Goal: Information Seeking & Learning: Learn about a topic

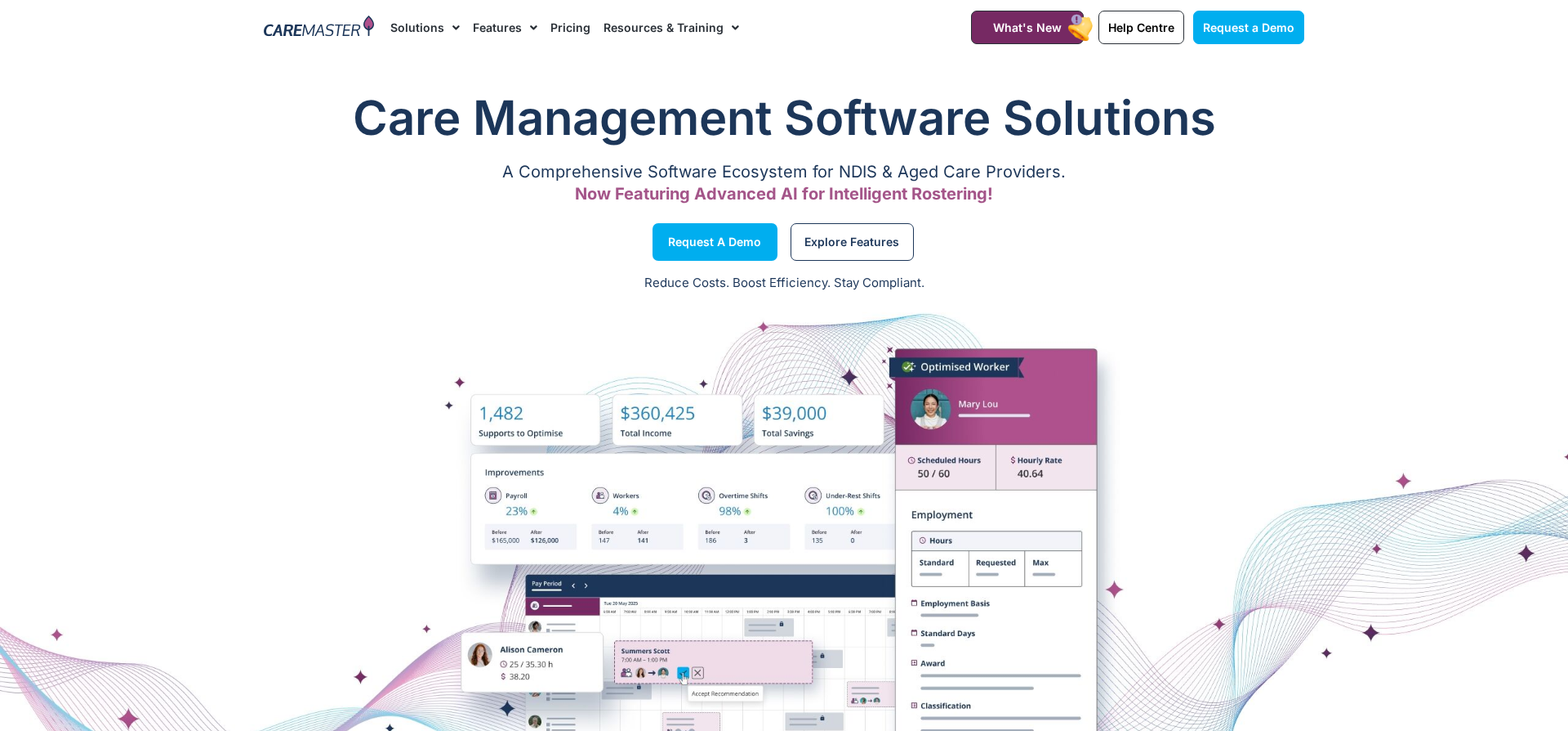
click at [566, 28] on link "Pricing" at bounding box center [570, 28] width 40 height 55
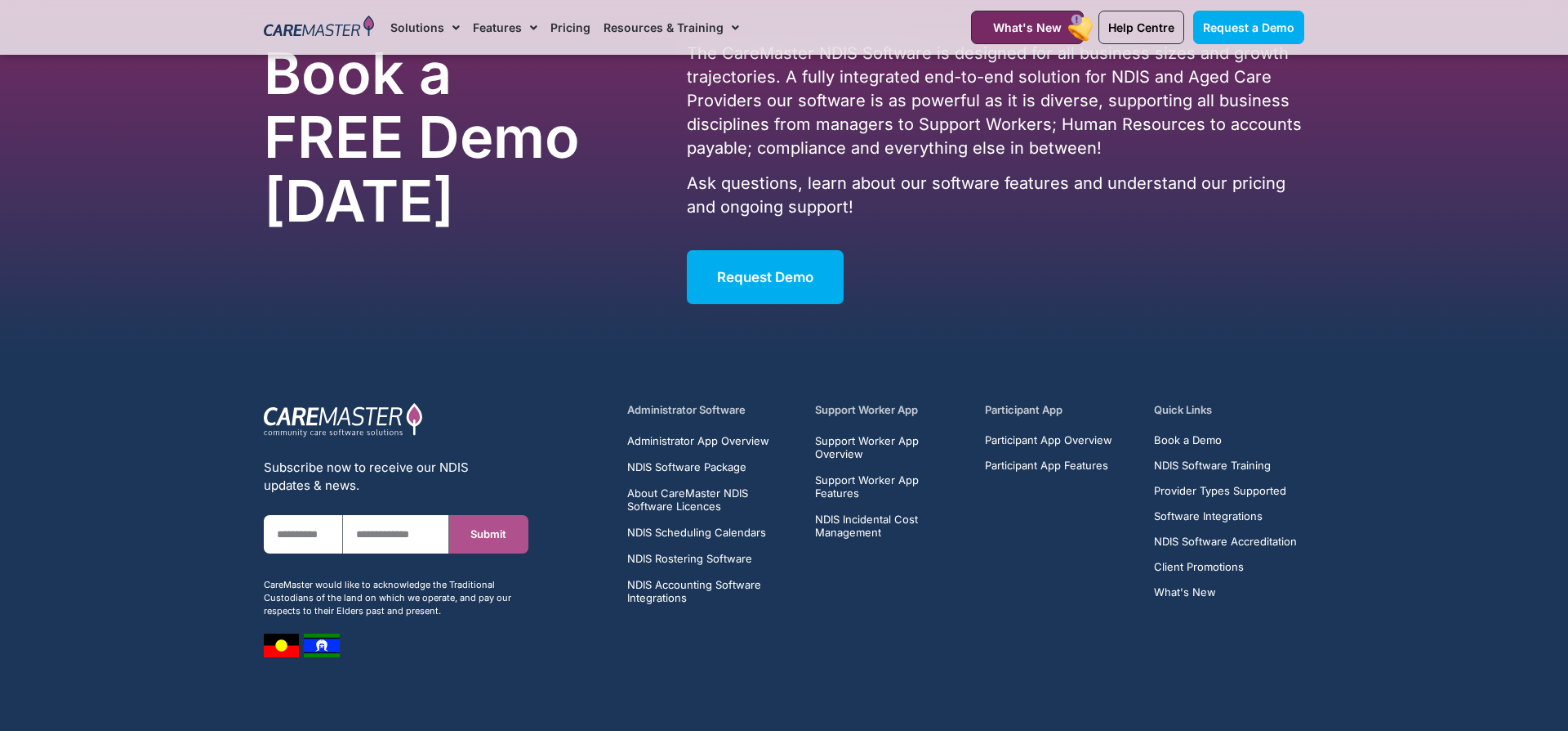
scroll to position [8181, 0]
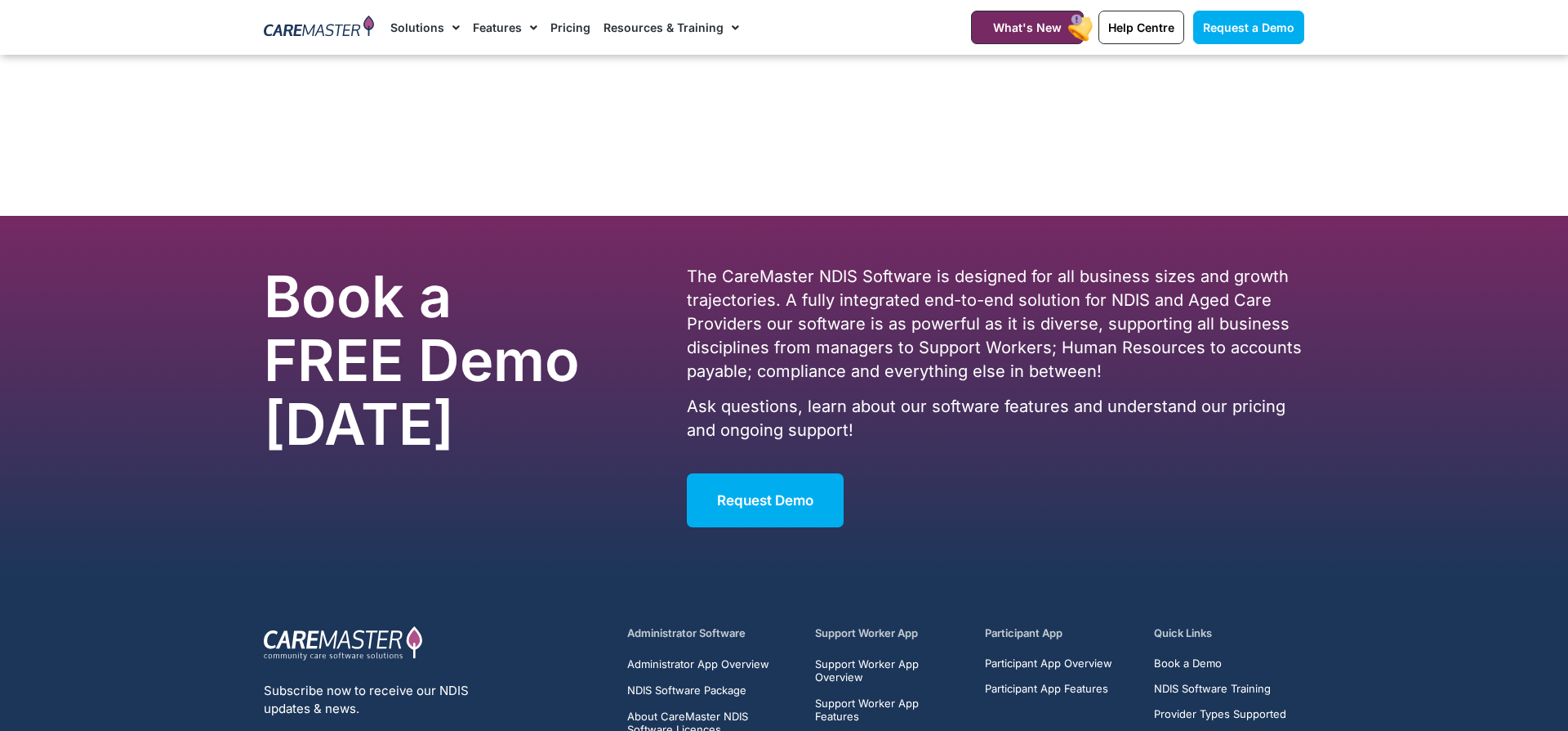
scroll to position [10451, 0]
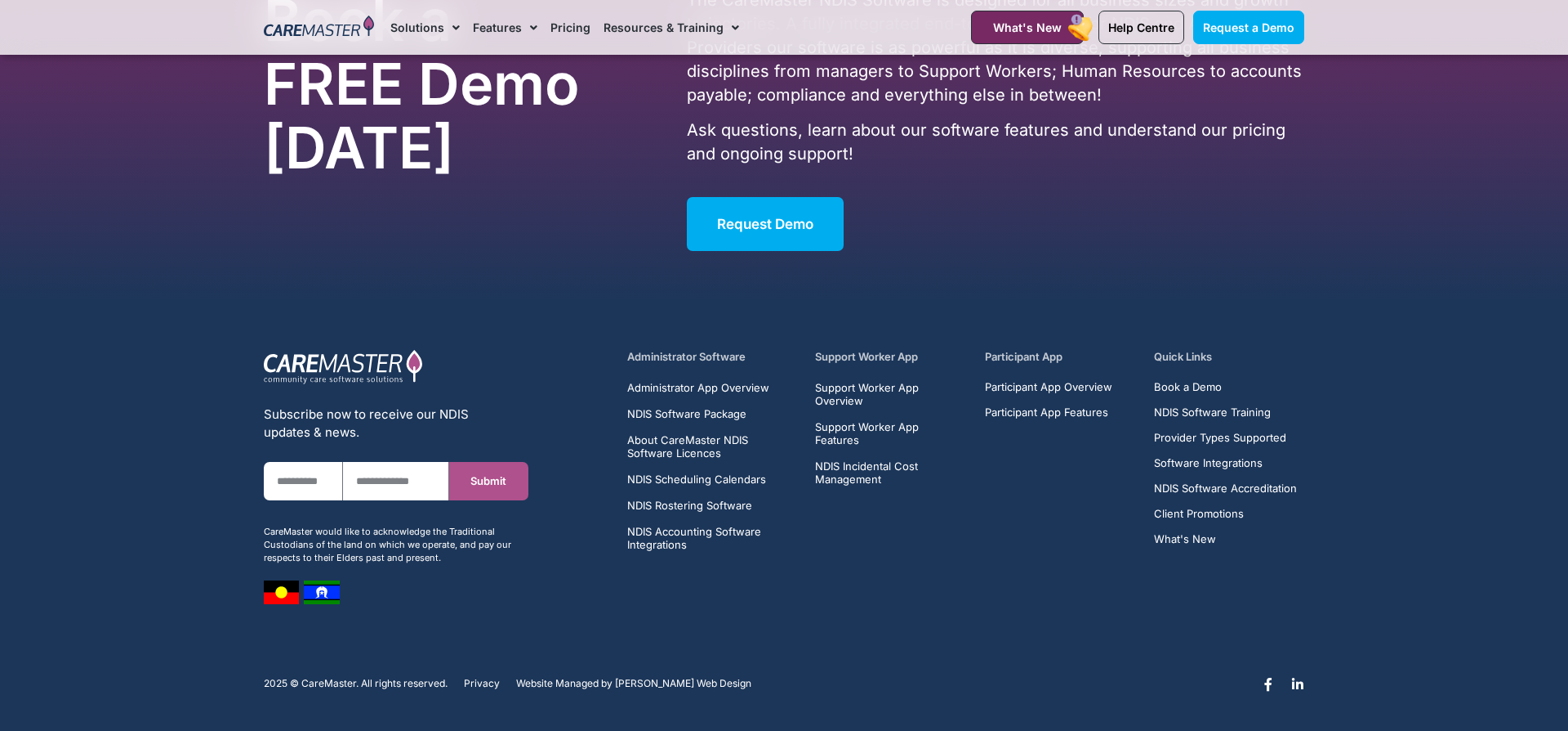
click at [486, 682] on span "Privacy" at bounding box center [482, 683] width 36 height 11
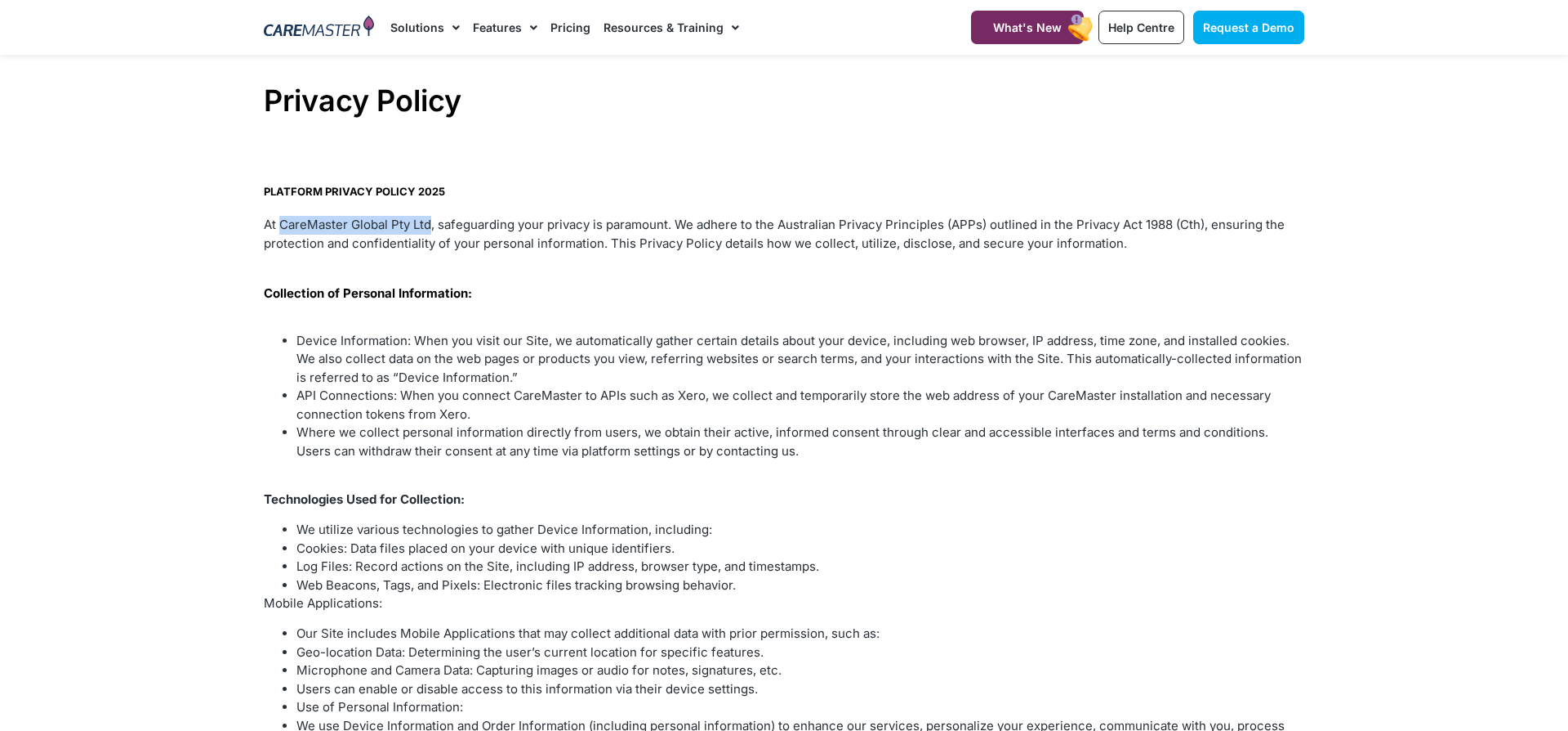
drag, startPoint x: 282, startPoint y: 227, endPoint x: 431, endPoint y: 226, distance: 149.0
click at [431, 226] on p "At CareMaster Global Pty Ltd, safeguarding your privacy is paramount. We adhere…" at bounding box center [784, 234] width 1041 height 37
copy p "CareMaster Global Pty Ltd"
